Goal: Information Seeking & Learning: Learn about a topic

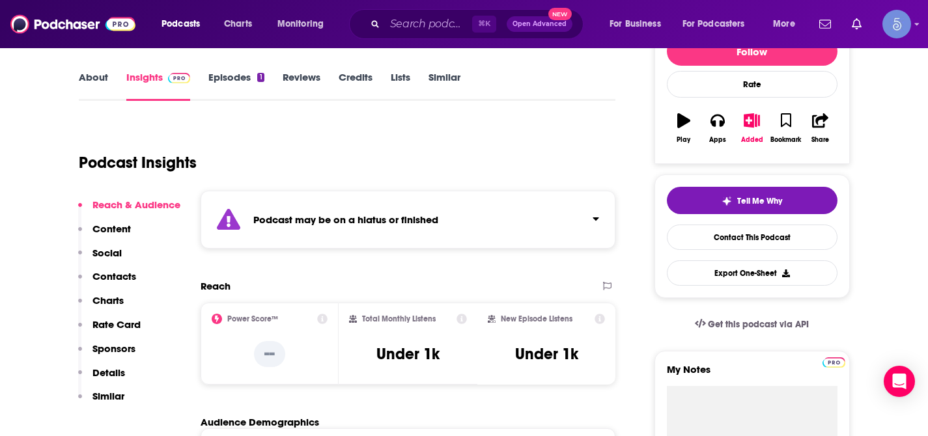
click at [596, 221] on icon "Click to expand status details" at bounding box center [595, 219] width 7 height 10
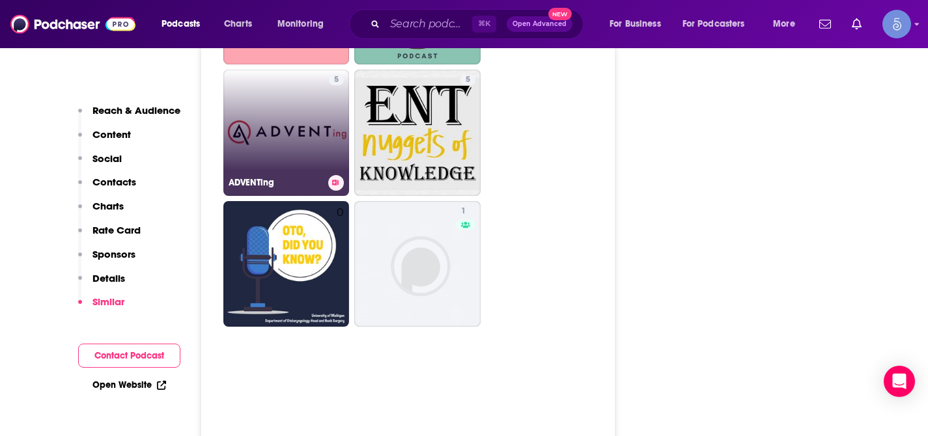
scroll to position [3307, 0]
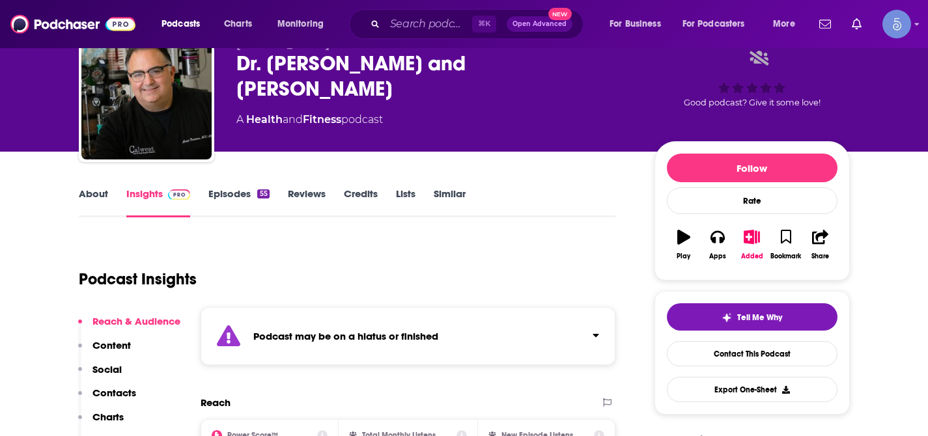
scroll to position [59, 0]
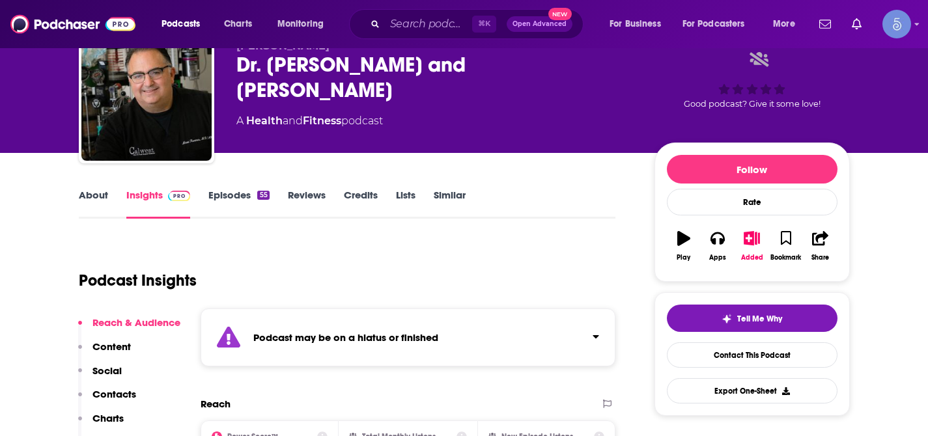
click at [598, 338] on icon "Click to expand status details" at bounding box center [595, 336] width 7 height 10
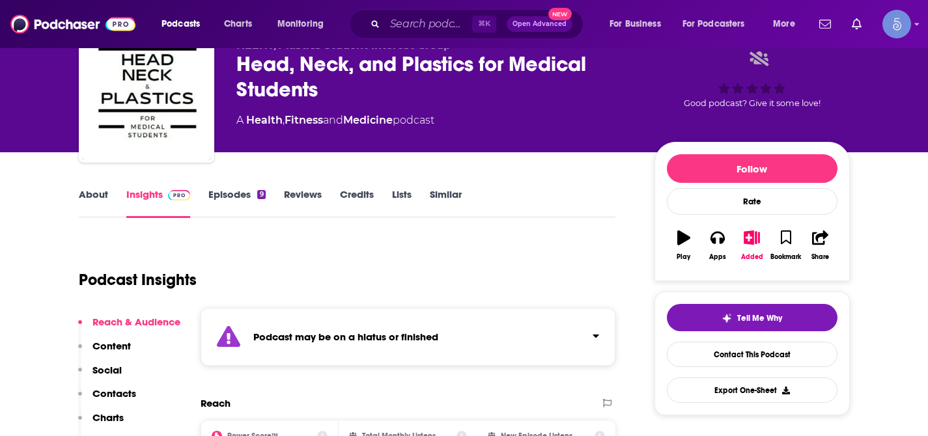
scroll to position [96, 0]
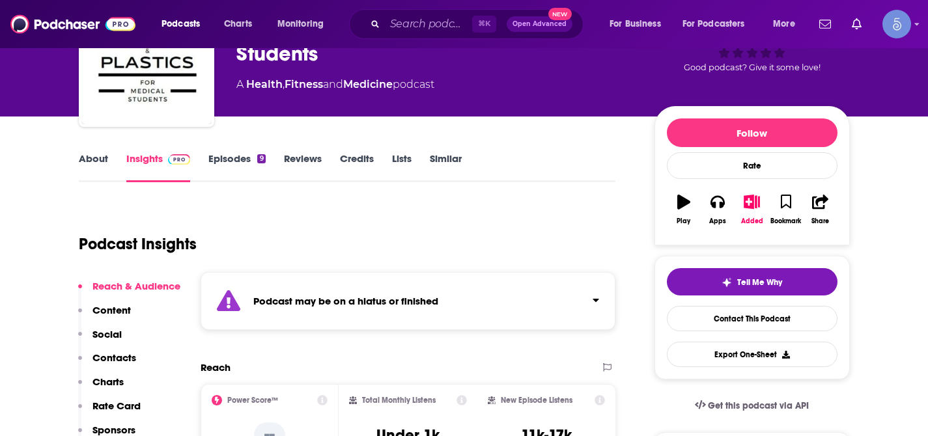
click at [600, 304] on div "Podcast may be on a hiatus or finished" at bounding box center [408, 301] width 415 height 58
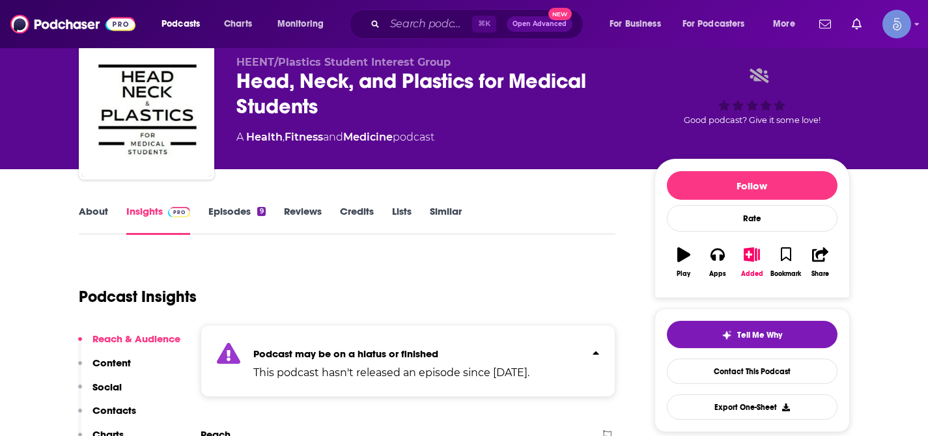
scroll to position [42, 0]
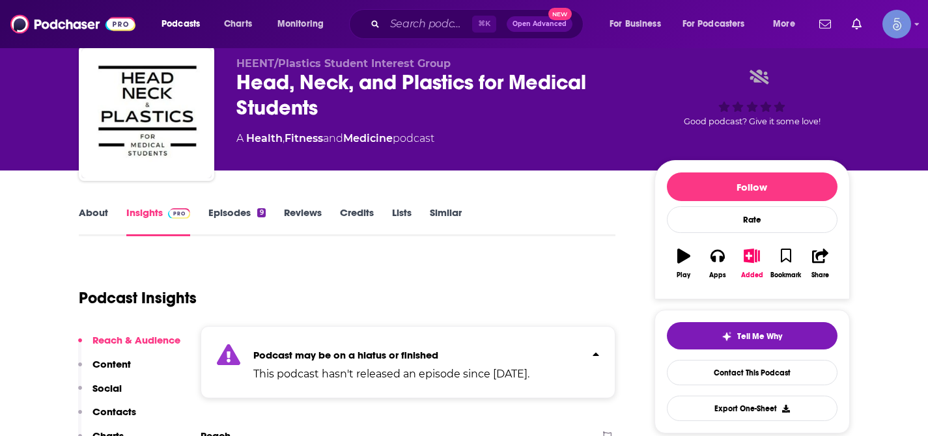
click at [102, 215] on link "About" at bounding box center [93, 221] width 29 height 30
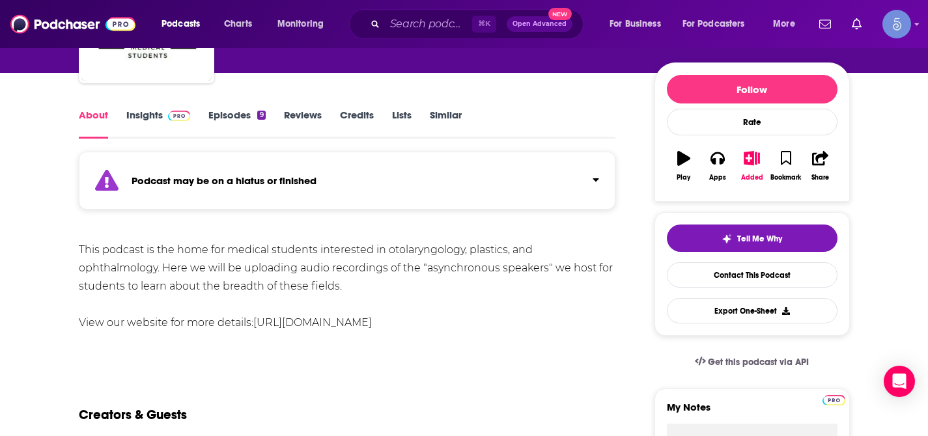
scroll to position [153, 0]
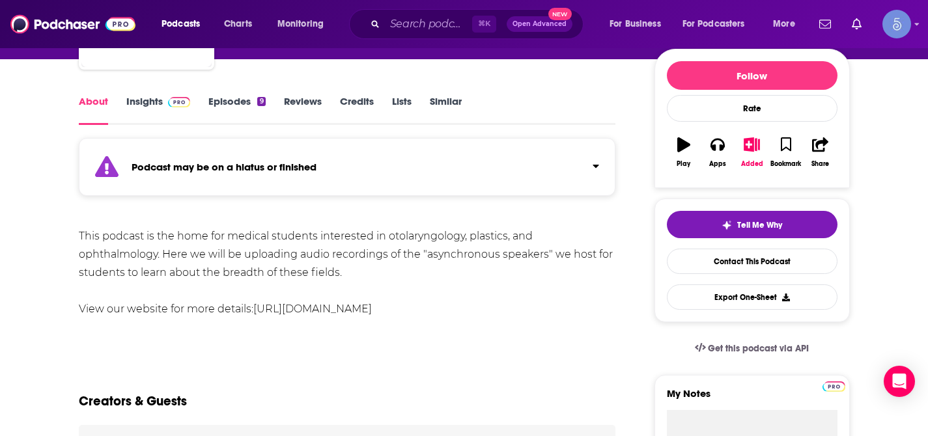
click at [341, 312] on link "https://sites.google.com/view/fwmdheent/" at bounding box center [312, 309] width 118 height 12
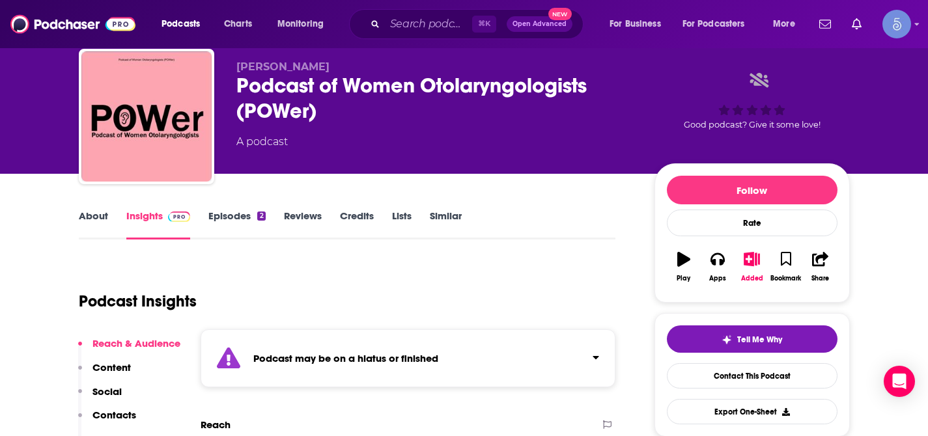
scroll to position [49, 0]
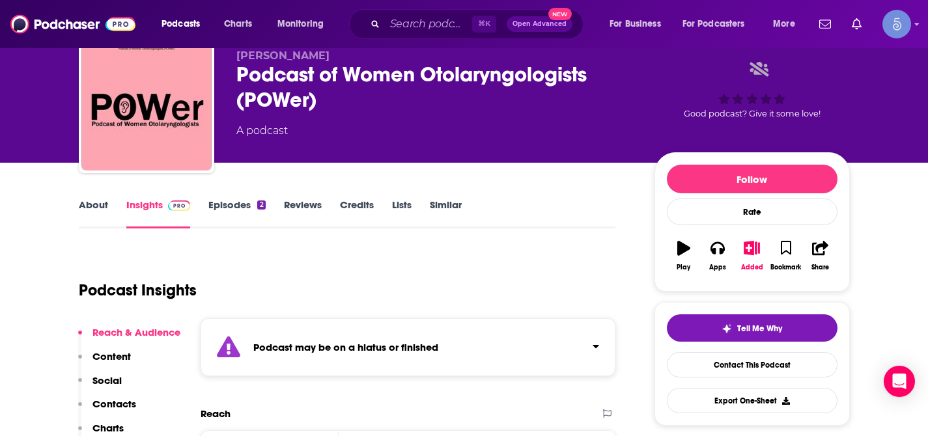
click at [595, 342] on icon "Click to expand status details" at bounding box center [595, 346] width 7 height 10
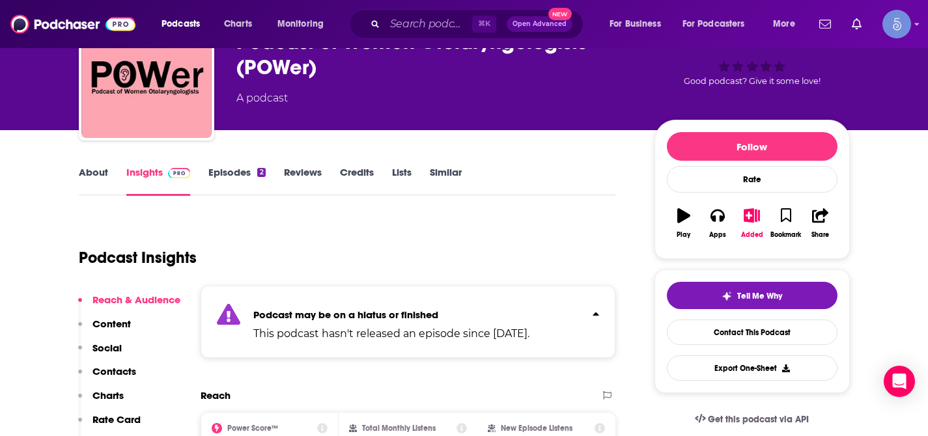
scroll to position [104, 0]
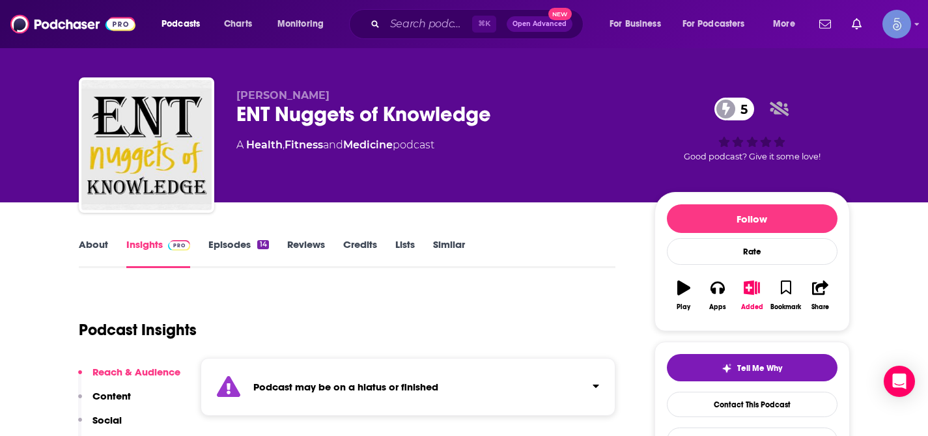
scroll to position [19, 0]
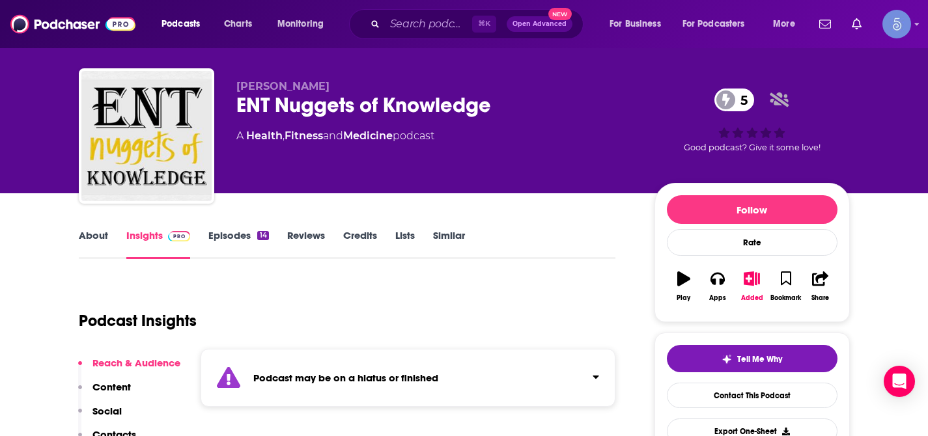
click at [594, 378] on icon "Click to expand status details" at bounding box center [595, 377] width 7 height 10
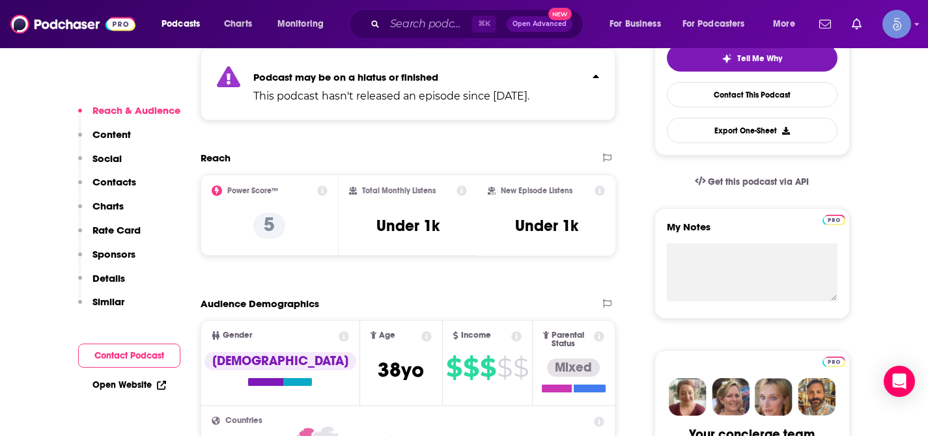
scroll to position [320, 0]
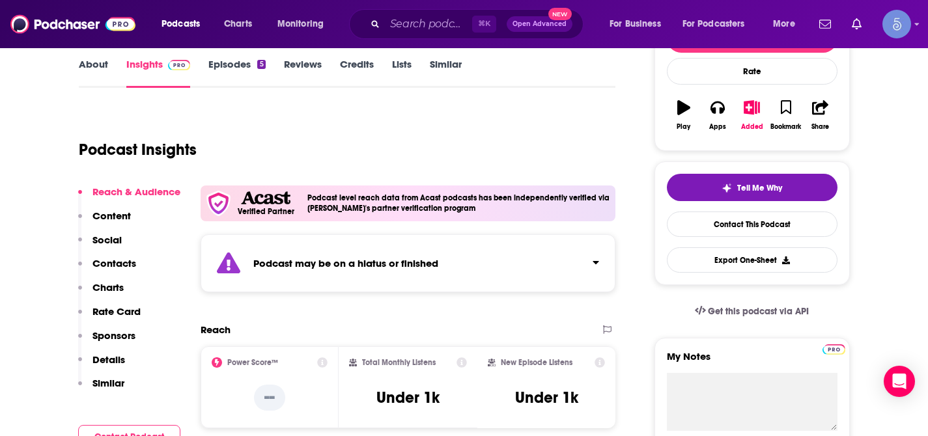
scroll to position [209, 0]
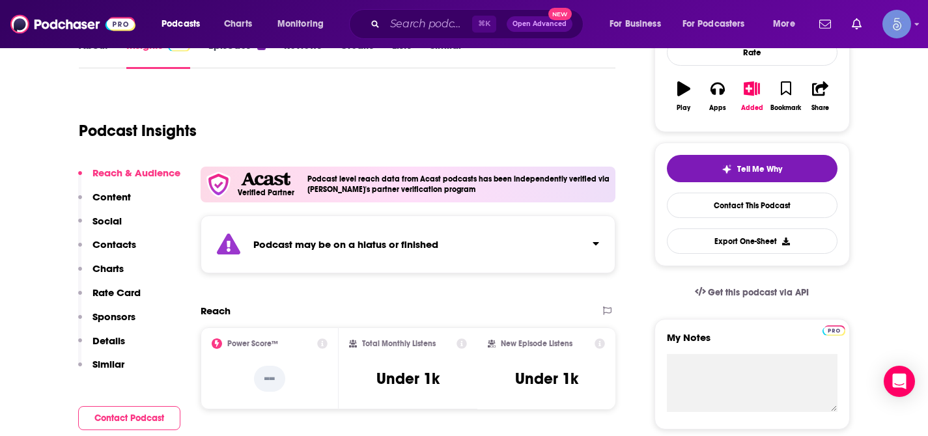
click at [598, 241] on icon "Click to expand status details" at bounding box center [595, 243] width 7 height 10
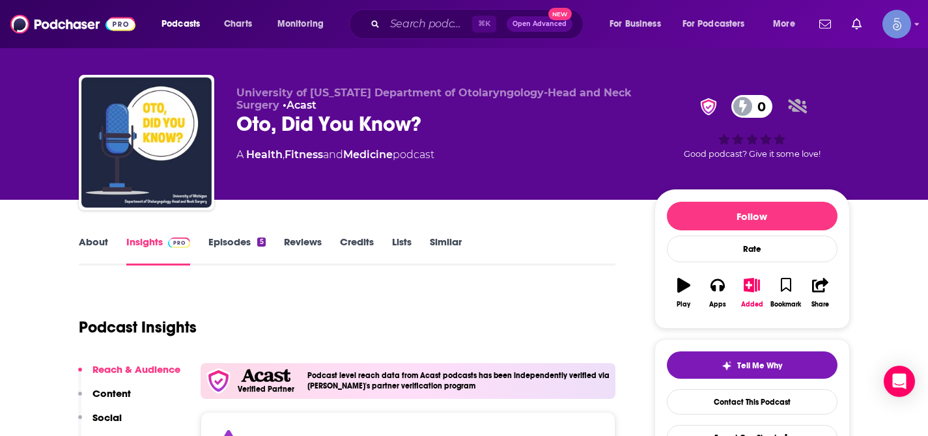
scroll to position [19, 0]
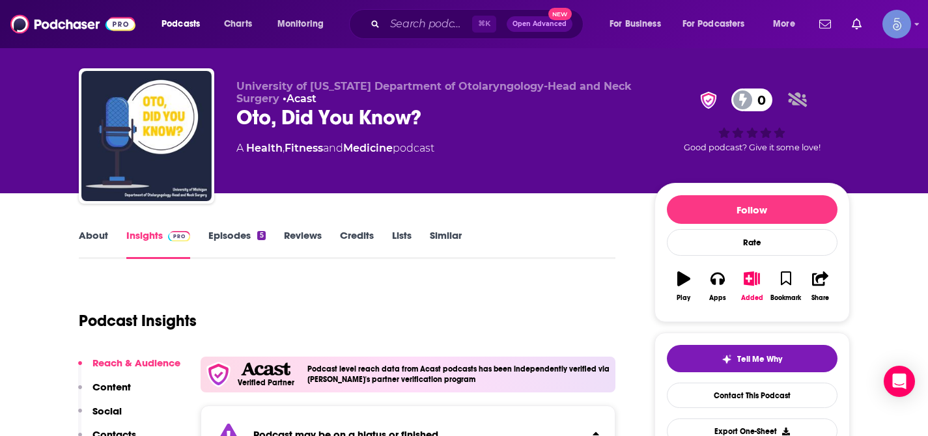
click at [84, 235] on link "About" at bounding box center [93, 244] width 29 height 30
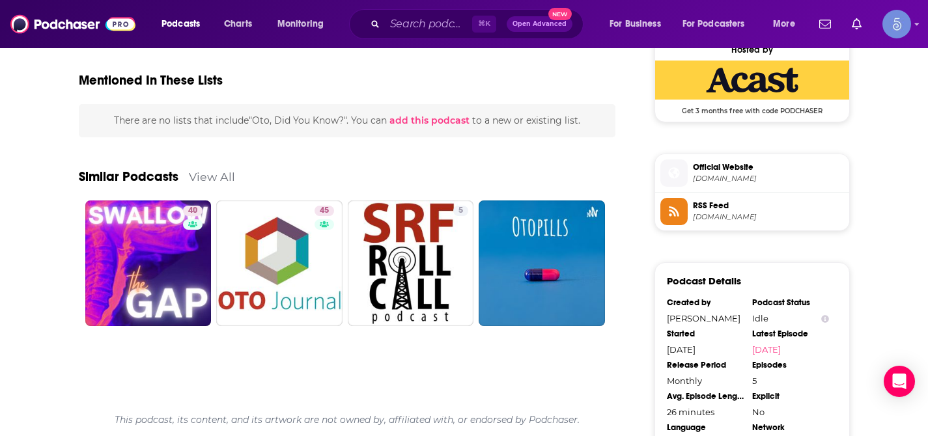
scroll to position [969, 0]
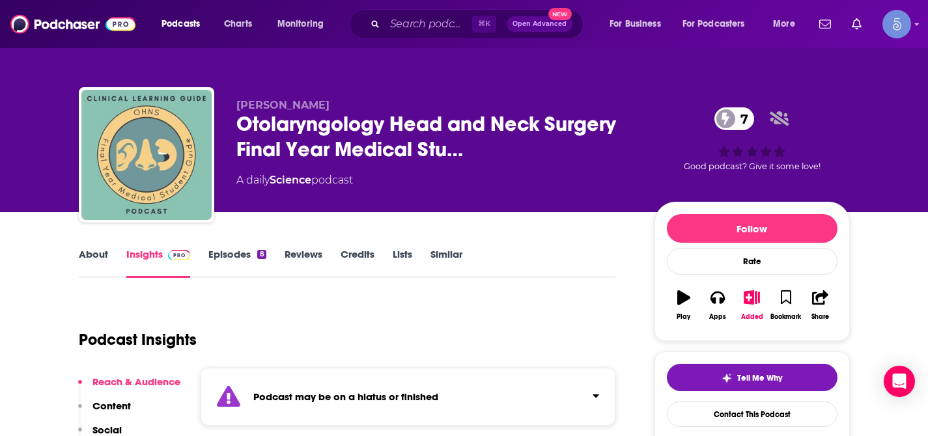
click at [592, 398] on icon "Click to expand status details" at bounding box center [595, 396] width 7 height 10
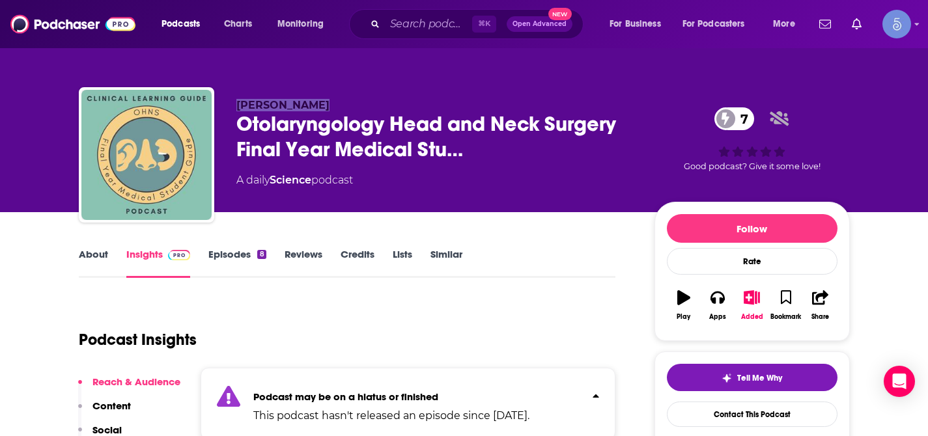
drag, startPoint x: 238, startPoint y: 104, endPoint x: 313, endPoint y: 108, distance: 75.0
click at [313, 108] on p "Norbert Bányi" at bounding box center [434, 105] width 397 height 12
copy span "Norbert Bányi"
click at [95, 253] on link "About" at bounding box center [93, 263] width 29 height 30
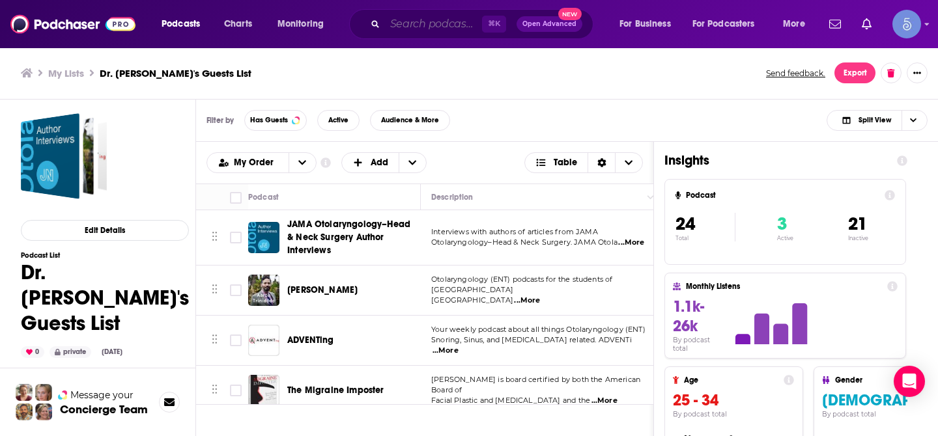
click at [418, 30] on input "Search podcasts, credits, & more..." at bounding box center [433, 24] width 97 height 21
paste input "The [PERSON_NAME] Podcast"
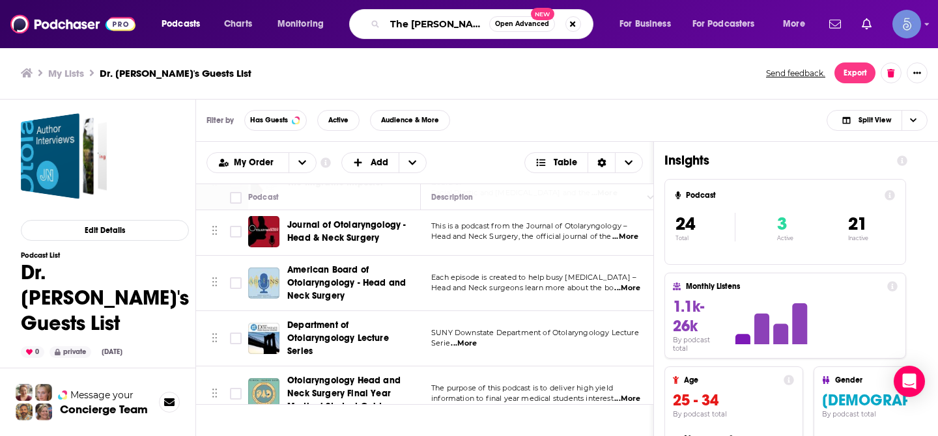
scroll to position [0, 28]
type input "The Matt Walker Podcast"
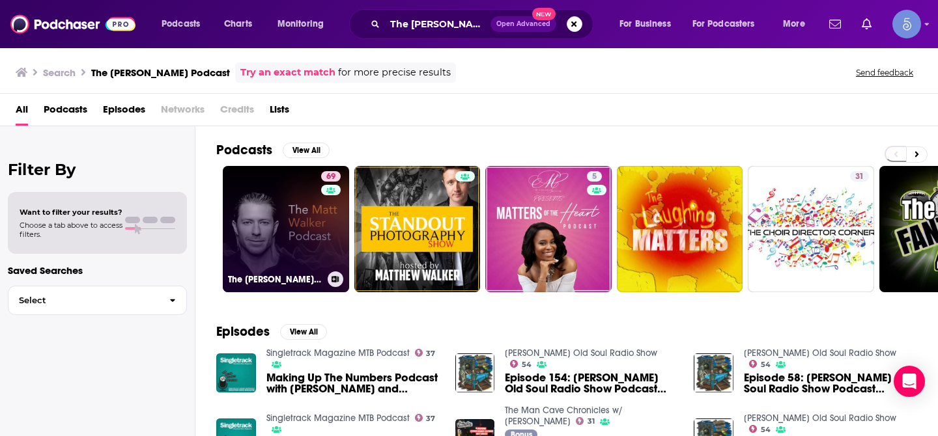
click at [271, 219] on link "69 The Matt Walker Podcast" at bounding box center [286, 229] width 126 height 126
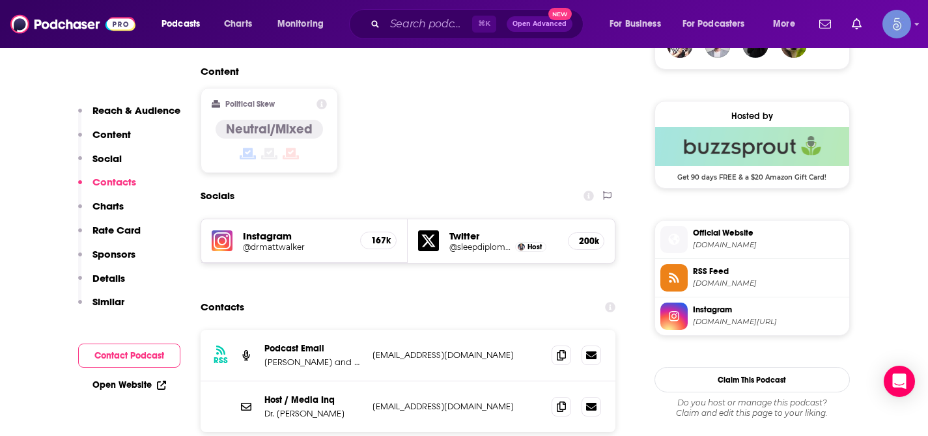
scroll to position [1062, 0]
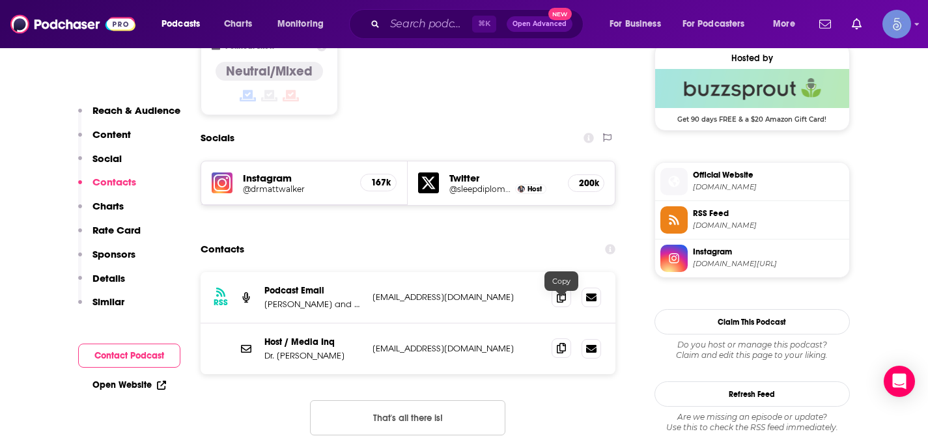
click at [564, 343] on icon at bounding box center [561, 348] width 9 height 10
click at [432, 26] on input "Search podcasts, credits, & more..." at bounding box center [428, 24] width 87 height 21
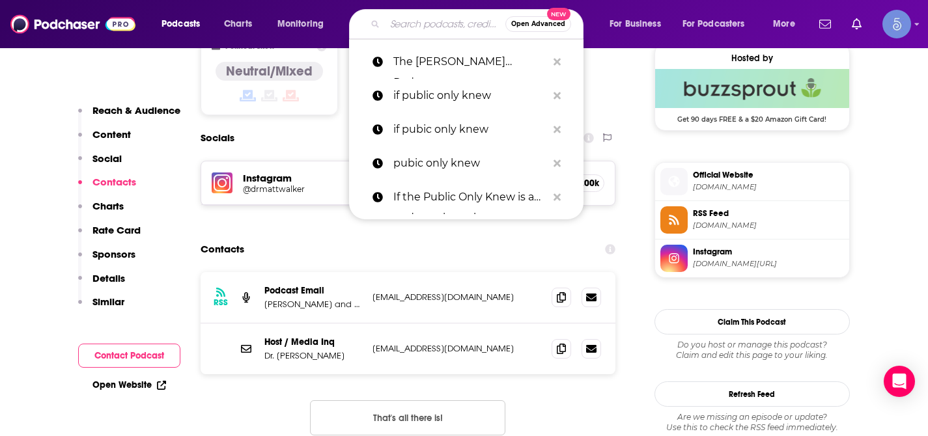
paste input "Tinnitus Relief w/ Dr. Ben Thompson"
type input "Tinnitus Relief w/ Dr. Ben Thompson"
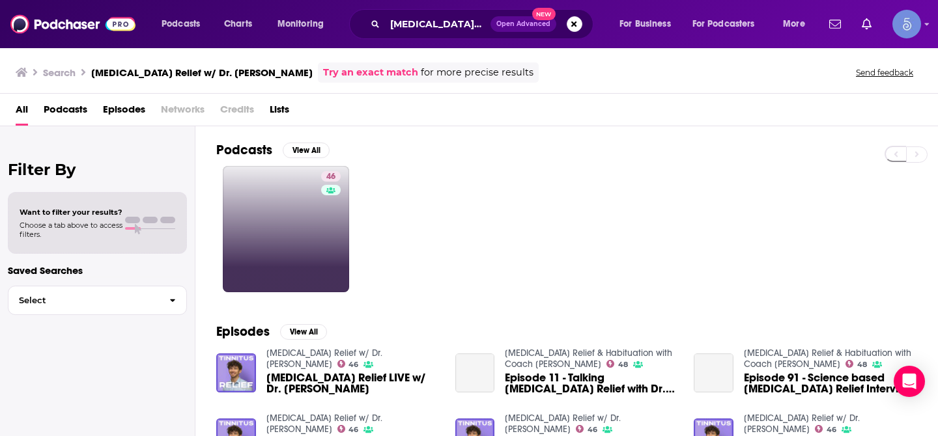
click at [318, 212] on link "46" at bounding box center [286, 229] width 126 height 126
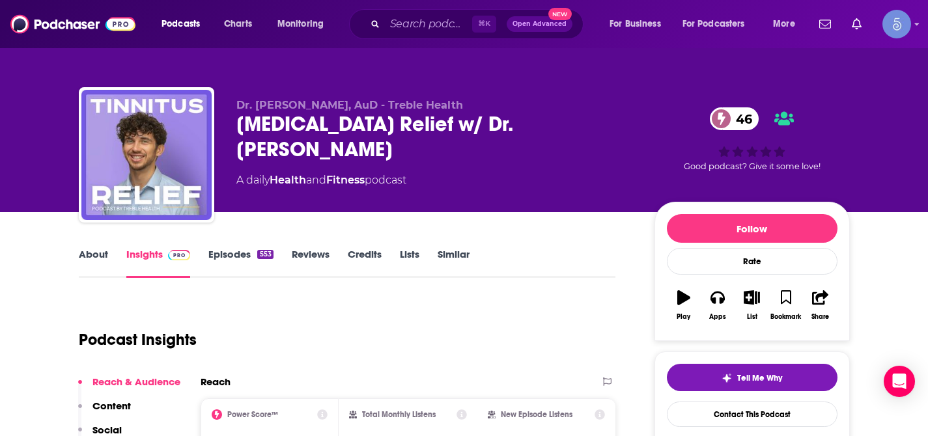
click at [90, 255] on link "About" at bounding box center [93, 263] width 29 height 30
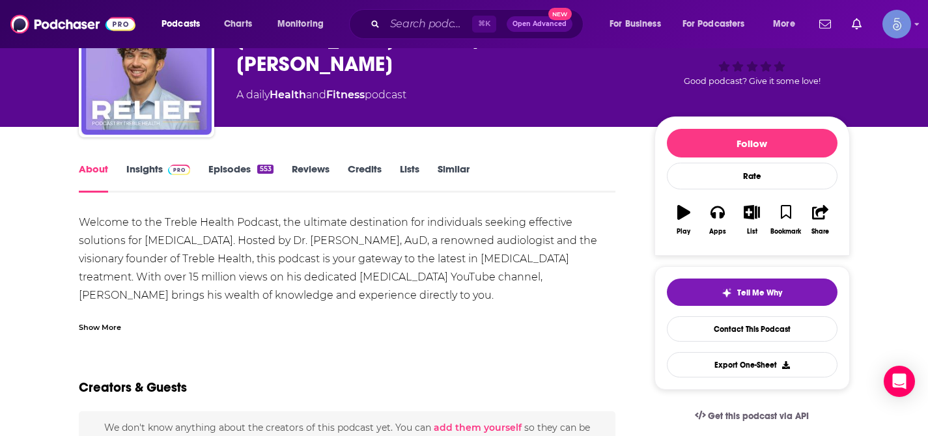
scroll to position [87, 0]
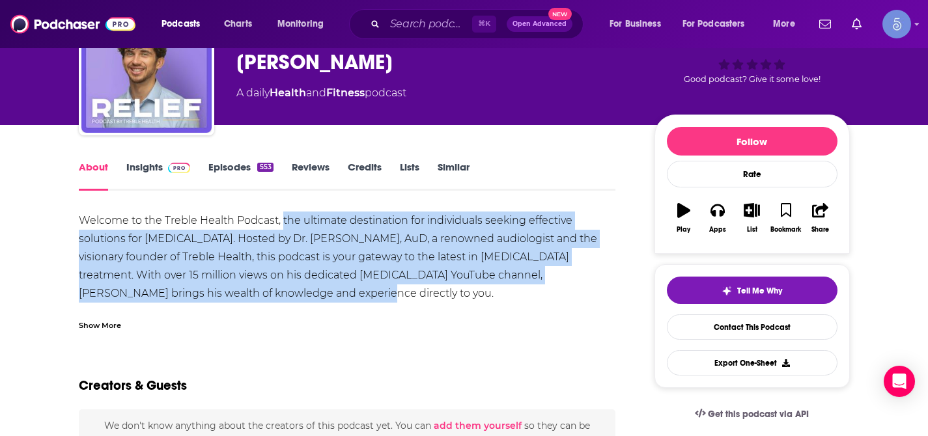
drag, startPoint x: 282, startPoint y: 218, endPoint x: 555, endPoint y: 286, distance: 281.2
copy div "the ultimate destination for individuals seeking effective solutions for tinnit…"
click at [413, 15] on input "Search podcasts, credits, & more..." at bounding box center [428, 24] width 87 height 21
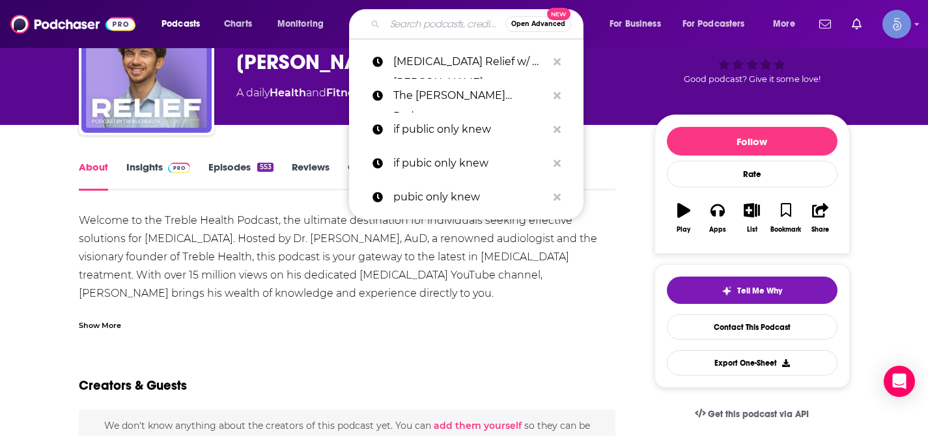
paste input "Voices of Otolaryngology"
type input "Voices of Otolaryngology"
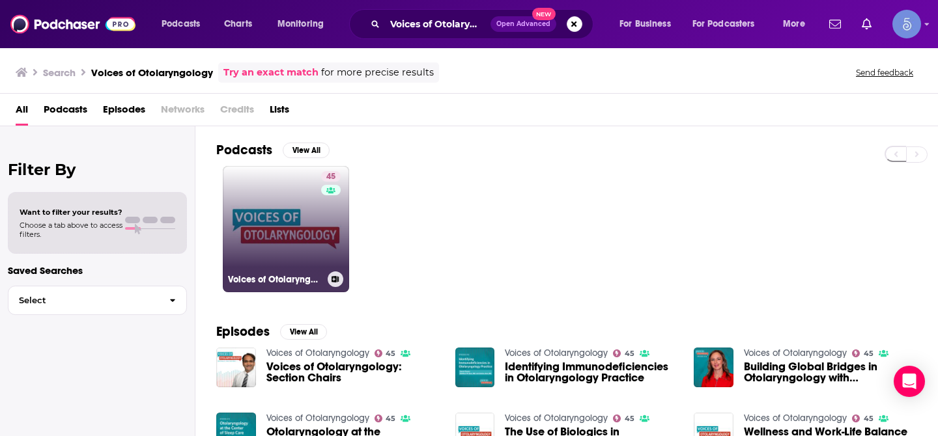
click at [243, 230] on link "45 Voices of Otolaryngology" at bounding box center [286, 229] width 126 height 126
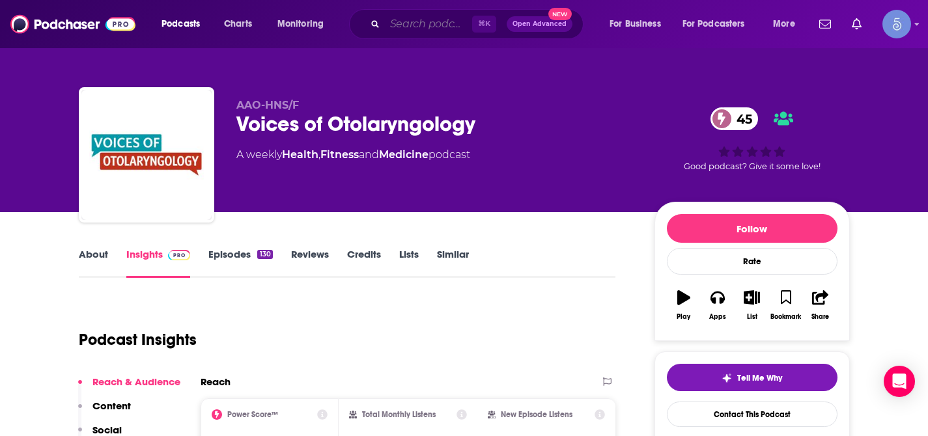
click at [426, 29] on input "Search podcasts, credits, & more..." at bounding box center [428, 24] width 87 height 21
paste input "Talking Sleep"
type input "Talking Sleep"
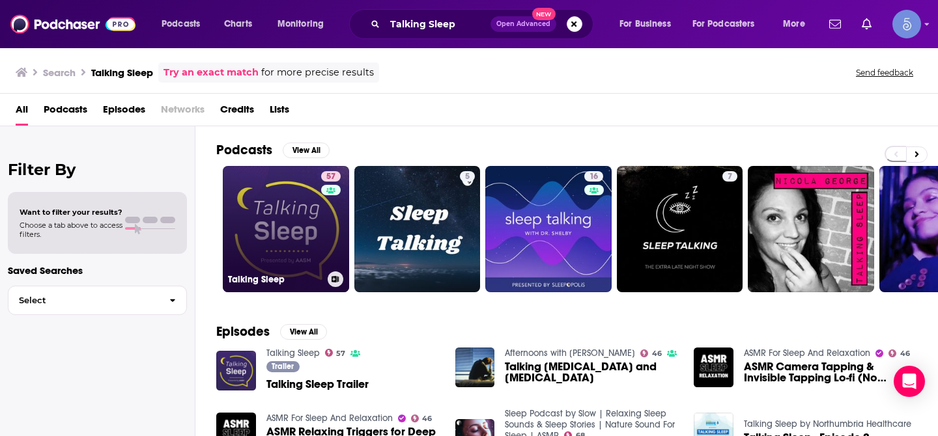
click at [260, 258] on link "57 Talking Sleep" at bounding box center [286, 229] width 126 height 126
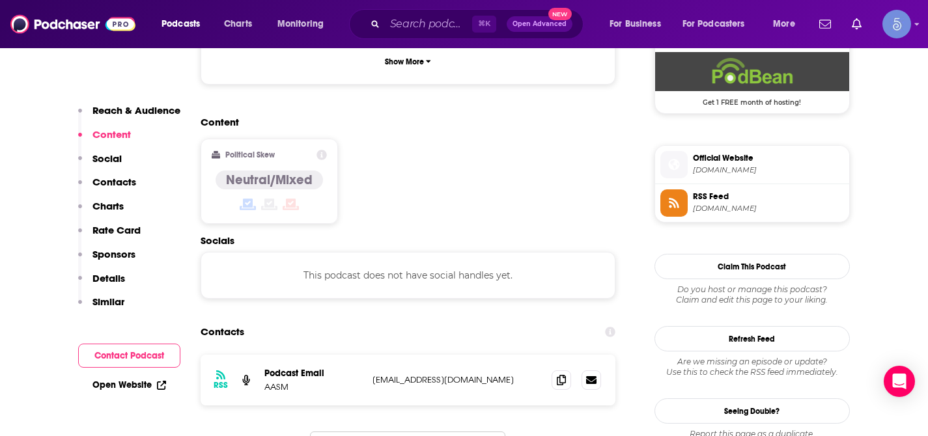
scroll to position [996, 0]
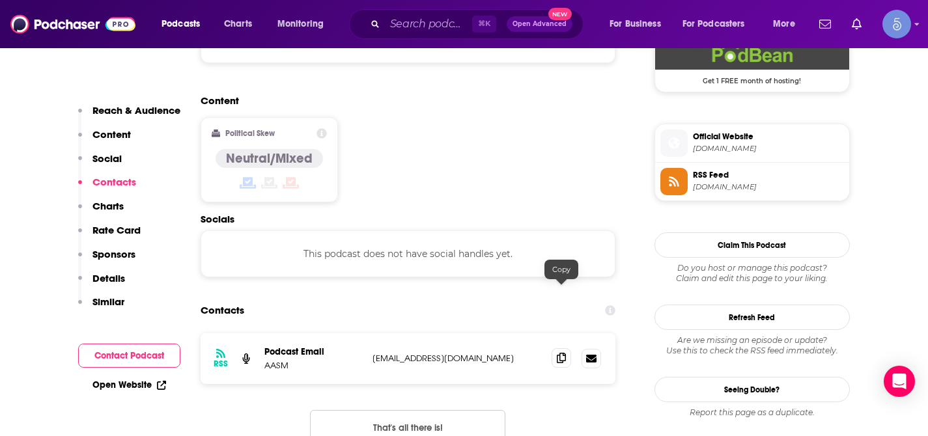
click at [560, 353] on icon at bounding box center [561, 358] width 9 height 10
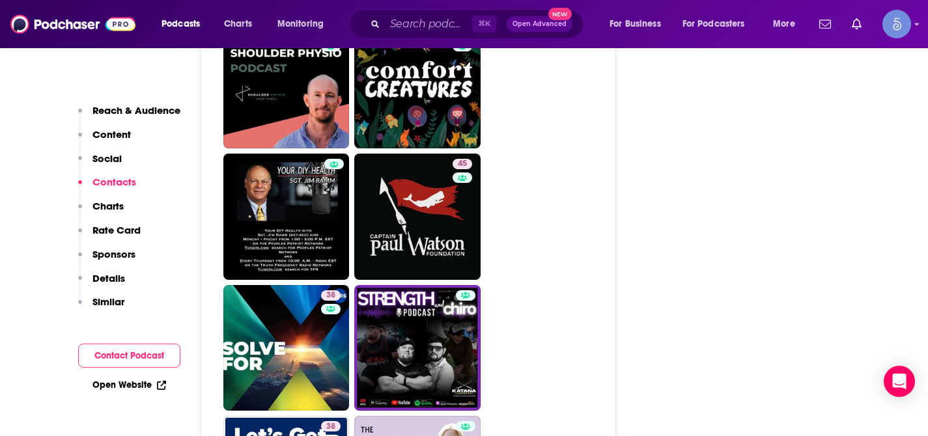
scroll to position [2776, 0]
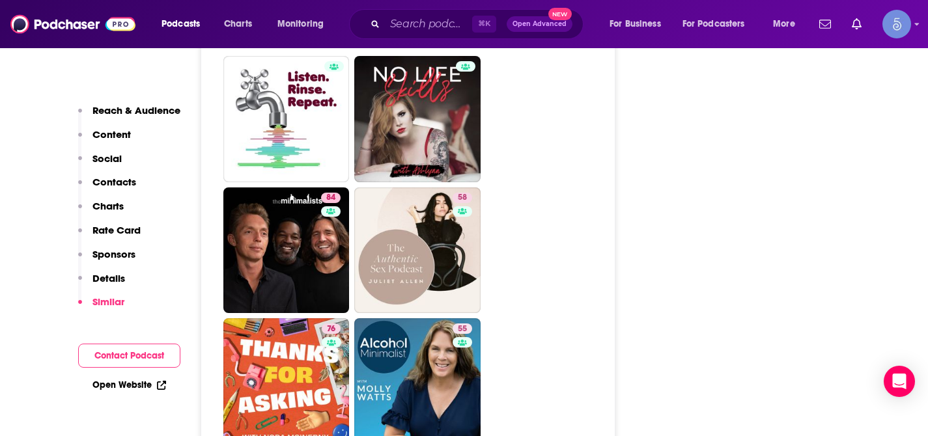
scroll to position [3883, 0]
